Goal: Task Accomplishment & Management: Manage account settings

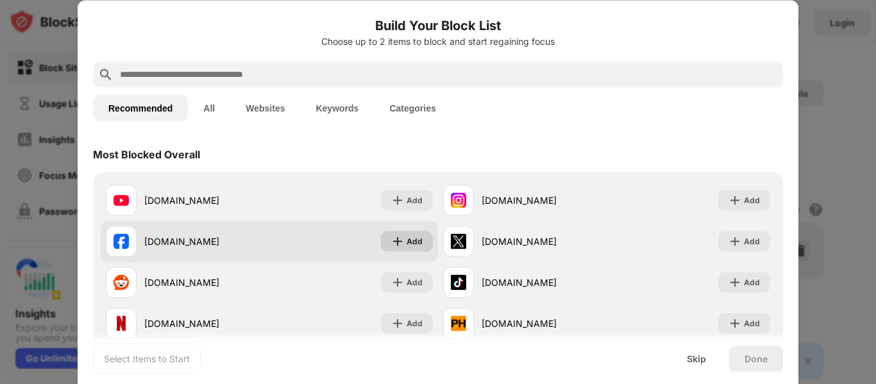
click at [406, 249] on div "Add" at bounding box center [407, 241] width 52 height 21
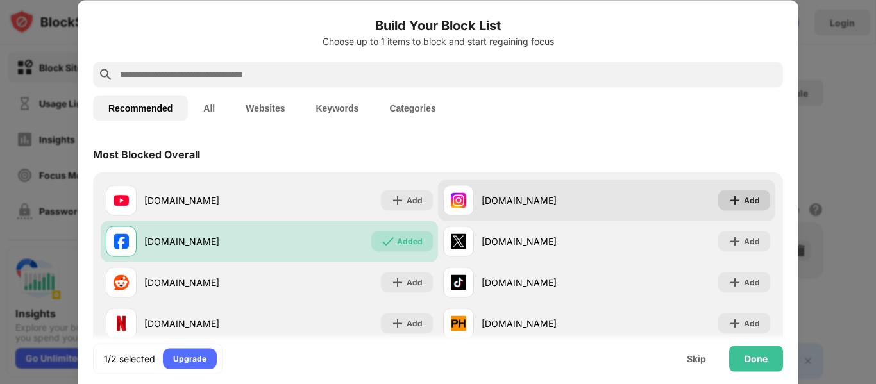
click at [744, 200] on div "Add" at bounding box center [752, 200] width 16 height 13
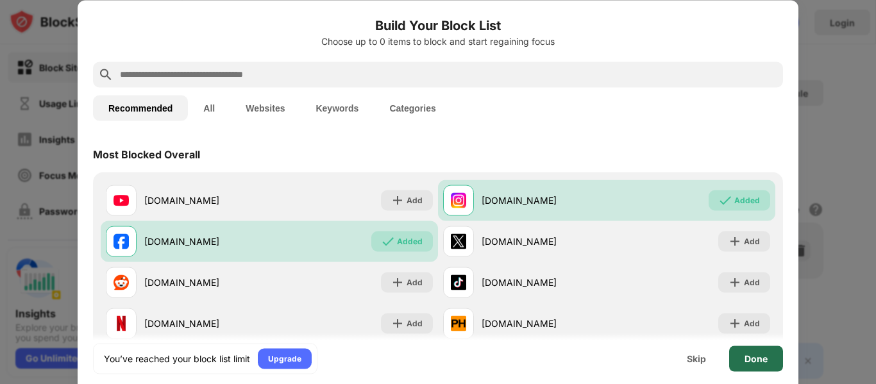
click at [753, 359] on div "Done" at bounding box center [755, 358] width 23 height 10
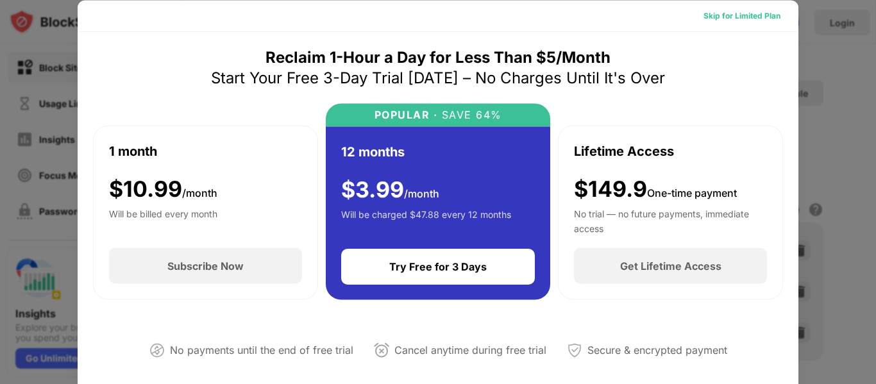
click at [721, 19] on div "Skip for Limited Plan" at bounding box center [741, 15] width 77 height 13
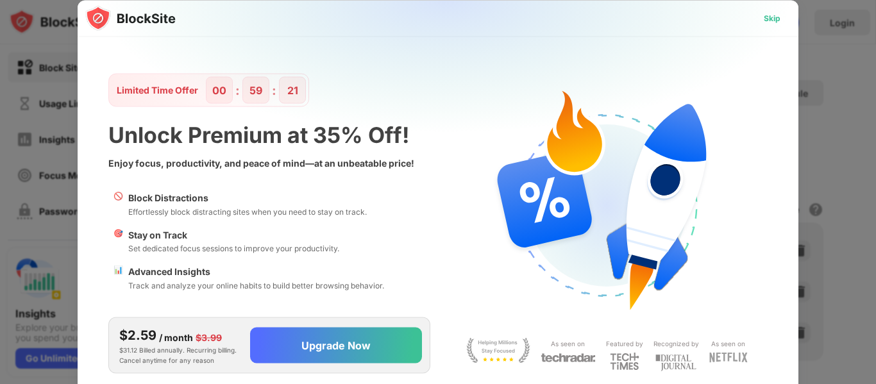
click at [774, 21] on div "Skip" at bounding box center [772, 18] width 17 height 13
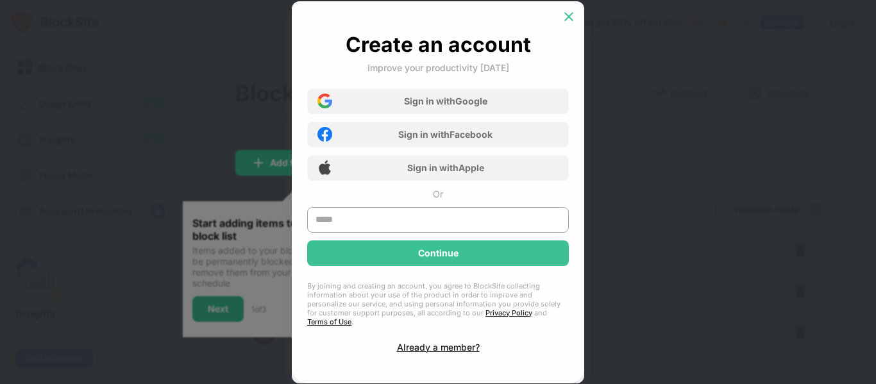
click at [571, 23] on img at bounding box center [568, 16] width 13 height 13
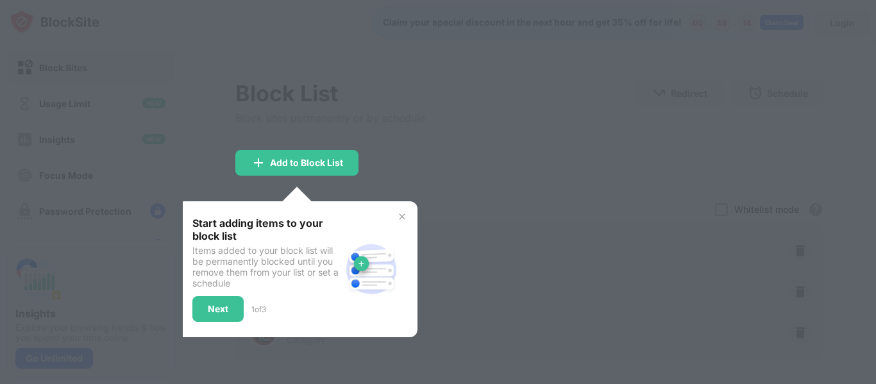
click at [380, 170] on div at bounding box center [438, 192] width 876 height 384
click at [540, 194] on div at bounding box center [438, 192] width 876 height 384
